Goal: Navigation & Orientation: Find specific page/section

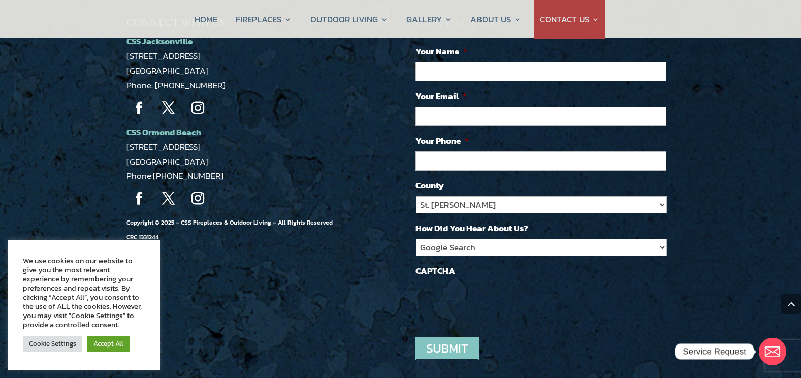
scroll to position [1798, 0]
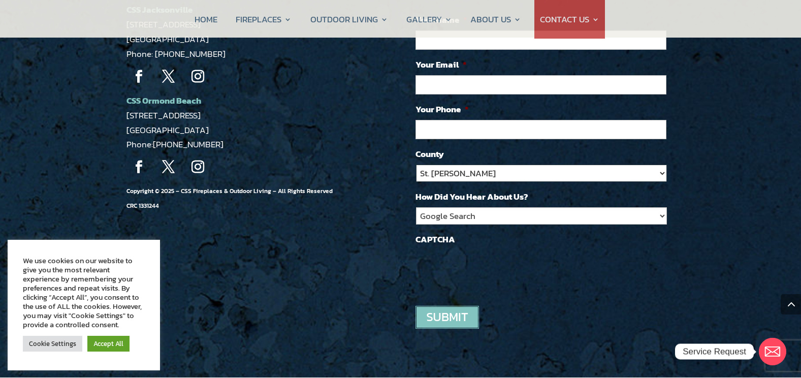
click at [661, 165] on select "St. [PERSON_NAME] Volusia Flagler [PERSON_NAME] Nassau Other" at bounding box center [541, 173] width 251 height 17
click at [700, 152] on div "CONNECT WITH US CSS Jacksonville [STREET_ADDRESS] Phone: [PHONE_NUMBER] Follow …" at bounding box center [400, 167] width 801 height 420
click at [117, 344] on link "Accept All" at bounding box center [108, 344] width 42 height 16
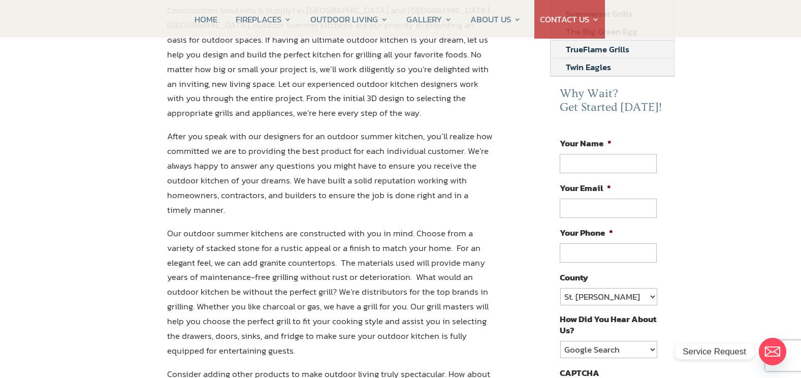
scroll to position [70, 0]
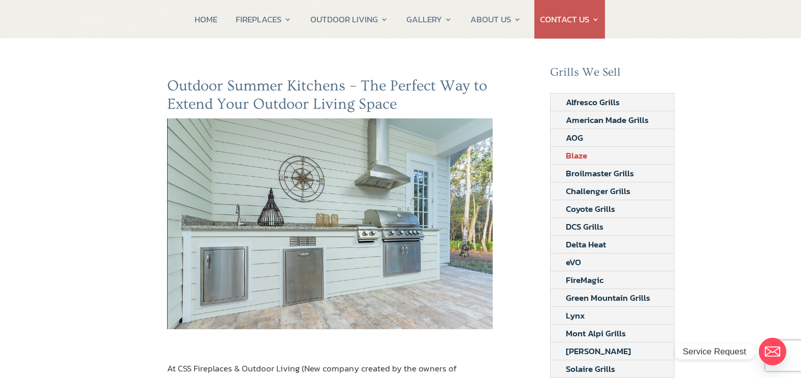
click at [576, 154] on link "Blaze" at bounding box center [577, 155] width 52 height 17
